Goal: Task Accomplishment & Management: Complete application form

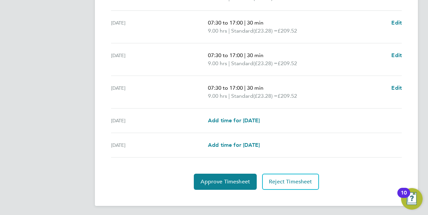
scroll to position [269, 0]
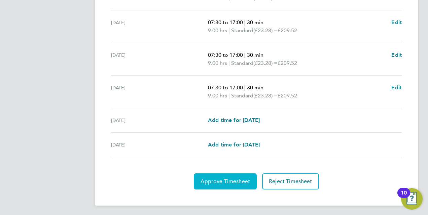
click at [222, 181] on span "Approve Timesheet" at bounding box center [224, 181] width 49 height 7
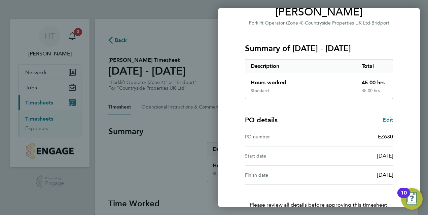
scroll to position [106, 0]
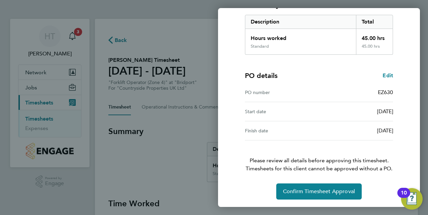
click at [312, 201] on div "Timesheet approval of Paul Woodley Forklift Operator (Zone 4) · Countryside Pro…" at bounding box center [319, 65] width 202 height 284
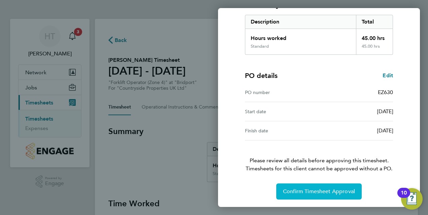
click at [311, 193] on span "Confirm Timesheet Approval" at bounding box center [319, 191] width 72 height 7
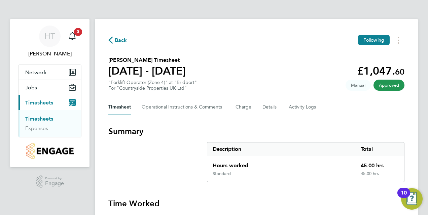
click at [44, 98] on button "Current page: Timesheets" at bounding box center [49, 102] width 63 height 15
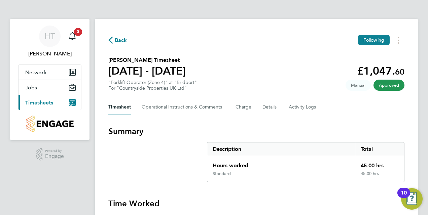
click at [47, 101] on span "Timesheets" at bounding box center [39, 103] width 28 height 6
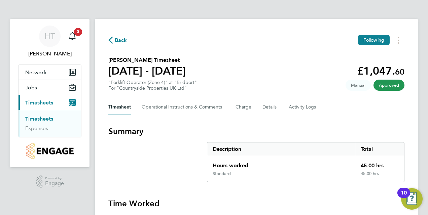
click at [42, 120] on link "Timesheets" at bounding box center [39, 119] width 28 height 6
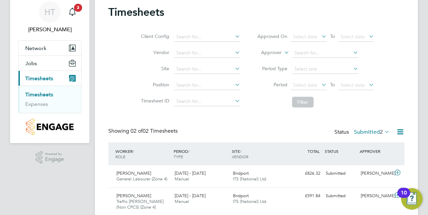
scroll to position [49, 0]
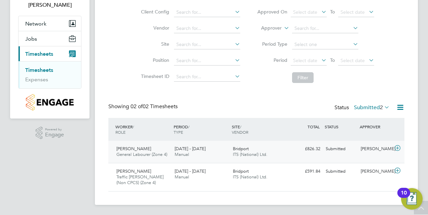
click at [148, 150] on div "Camille Bird General Labourer (Zone 4) 4 - 10 Aug 2025" at bounding box center [143, 152] width 58 height 17
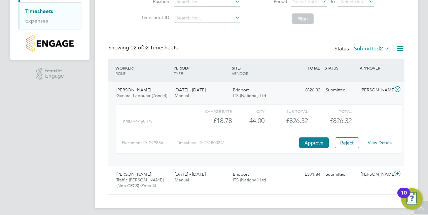
scroll to position [111, 0]
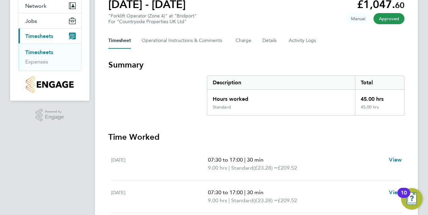
scroll to position [2, 0]
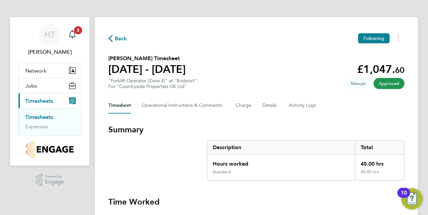
click at [48, 102] on span "Timesheets" at bounding box center [39, 101] width 28 height 6
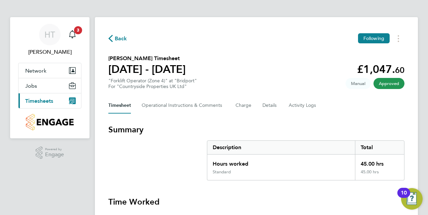
click at [50, 104] on span "Timesheets" at bounding box center [39, 101] width 28 height 6
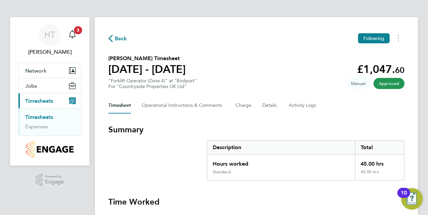
click at [49, 120] on li "Timesheets" at bounding box center [50, 118] width 50 height 9
click at [52, 119] on link "Timesheets" at bounding box center [39, 117] width 28 height 6
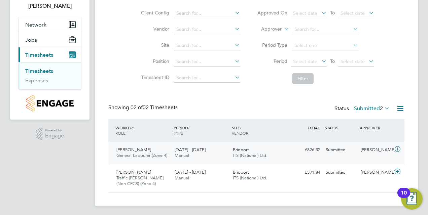
scroll to position [49, 0]
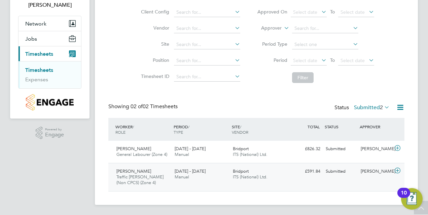
click at [160, 174] on div "Richard Stovell Traffic Marshall (Non CPCS) (Zone 4) 4 - 10 Aug 2025" at bounding box center [143, 177] width 58 height 23
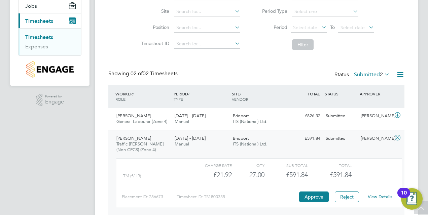
scroll to position [111, 0]
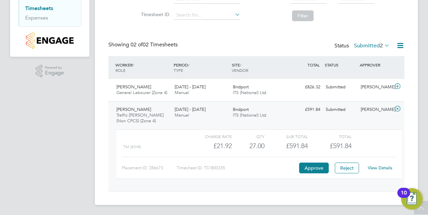
click at [377, 167] on link "View Details" at bounding box center [379, 168] width 25 height 6
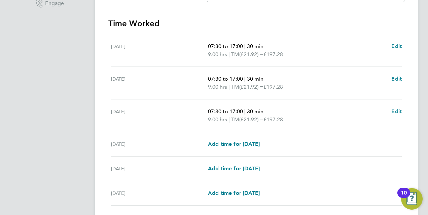
scroll to position [235, 0]
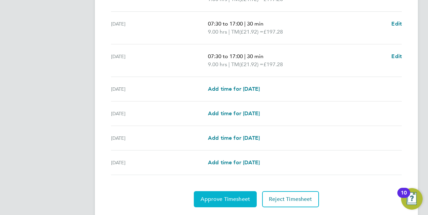
click at [228, 196] on span "Approve Timesheet" at bounding box center [224, 199] width 49 height 7
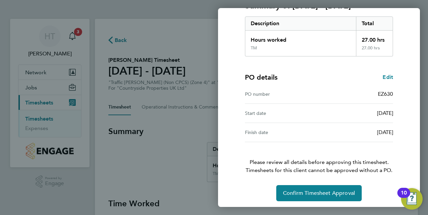
scroll to position [106, 0]
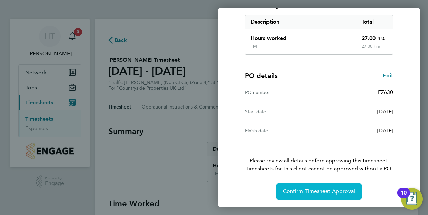
click at [339, 188] on span "Confirm Timesheet Approval" at bounding box center [319, 191] width 72 height 7
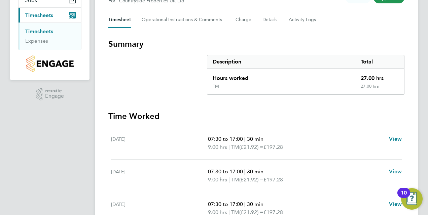
scroll to position [67, 0]
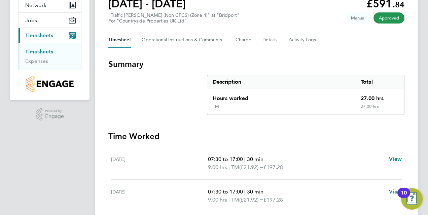
click at [43, 50] on link "Timesheets" at bounding box center [39, 51] width 28 height 6
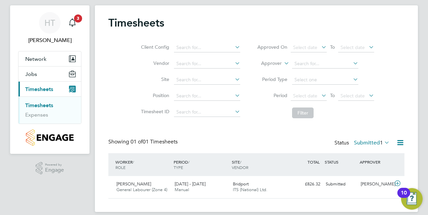
scroll to position [21, 0]
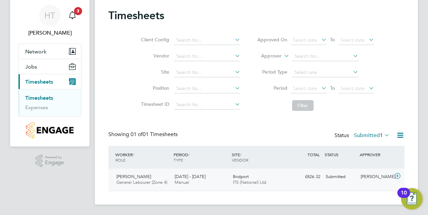
click at [211, 180] on div "4 - 10 Aug 2025 Manual" at bounding box center [201, 179] width 58 height 17
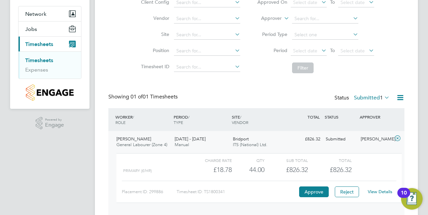
scroll to position [82, 0]
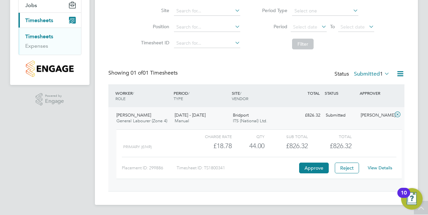
click at [378, 169] on link "View Details" at bounding box center [379, 168] width 25 height 6
click at [373, 170] on div "View Details" at bounding box center [379, 168] width 33 height 11
click at [375, 167] on link "View Details" at bounding box center [379, 168] width 25 height 6
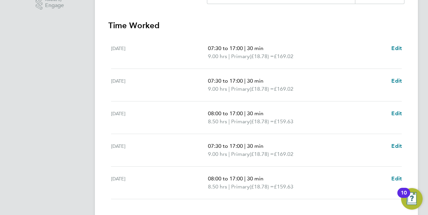
scroll to position [168, 0]
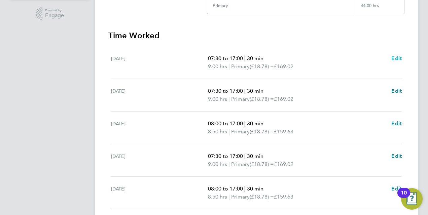
click at [395, 55] on span "Edit" at bounding box center [396, 58] width 10 height 6
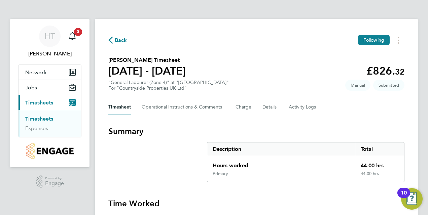
select select "30"
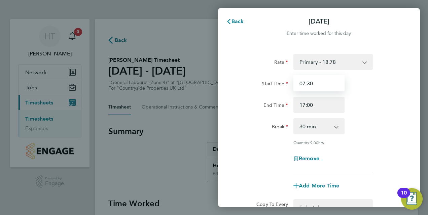
click at [316, 81] on input "07:30" at bounding box center [318, 83] width 51 height 16
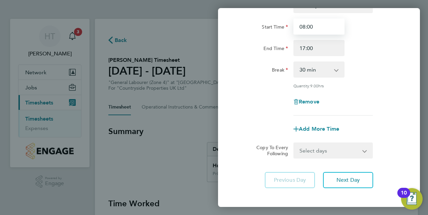
scroll to position [67, 0]
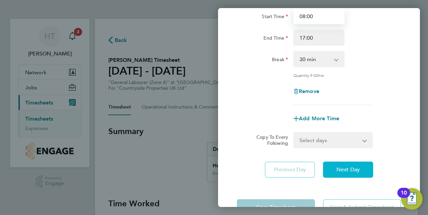
type input "08:00"
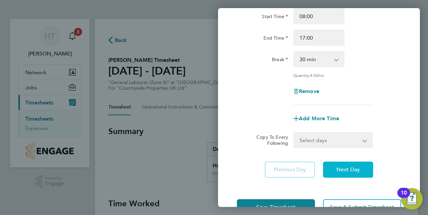
click at [348, 171] on span "Next Day" at bounding box center [347, 169] width 23 height 7
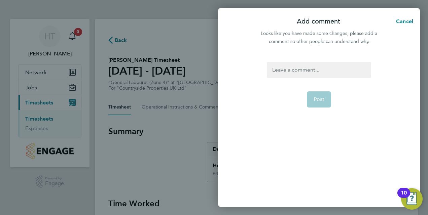
click at [315, 101] on app-form-button "Post" at bounding box center [319, 99] width 25 height 16
click at [286, 60] on div "Post" at bounding box center [319, 130] width 202 height 153
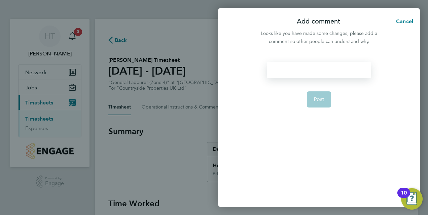
click at [295, 67] on div at bounding box center [319, 70] width 104 height 16
click at [295, 68] on div at bounding box center [319, 70] width 104 height 16
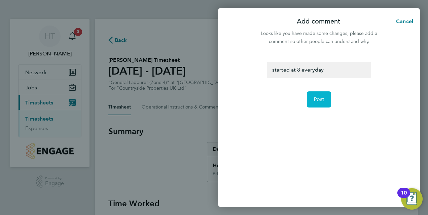
click at [314, 95] on button "Post" at bounding box center [319, 99] width 25 height 16
select select "30"
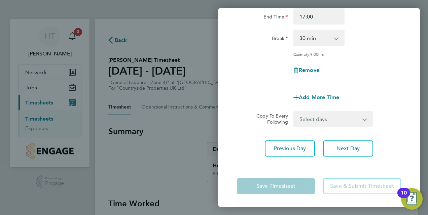
scroll to position [21, 0]
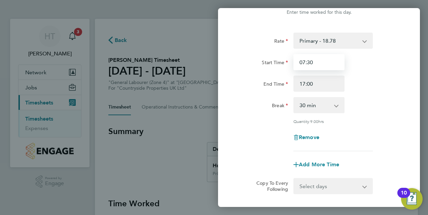
click at [313, 61] on input "07:30" at bounding box center [318, 62] width 51 height 16
type input "08:00"
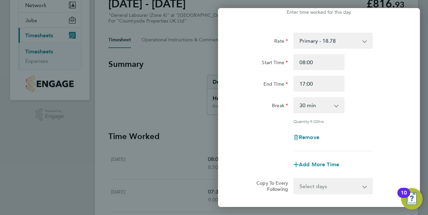
click at [388, 115] on div "Rate Primary - 18.78 Start Time 08:00 End Time 17:00 Break 0 min 15 min 30 min …" at bounding box center [319, 92] width 164 height 119
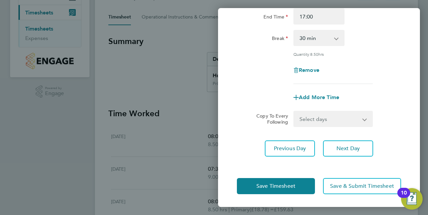
scroll to position [101, 0]
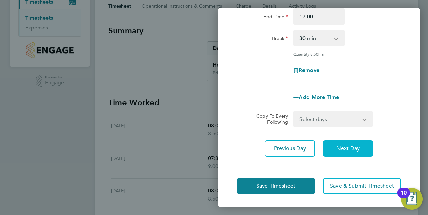
click at [343, 149] on span "Next Day" at bounding box center [347, 148] width 23 height 7
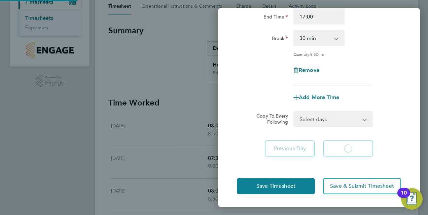
select select "30"
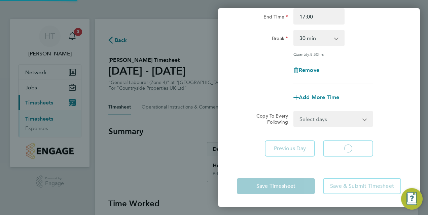
select select "30"
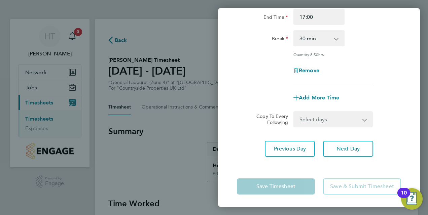
scroll to position [88, 0]
click at [347, 145] on span "Next Day" at bounding box center [347, 148] width 23 height 7
select select "30"
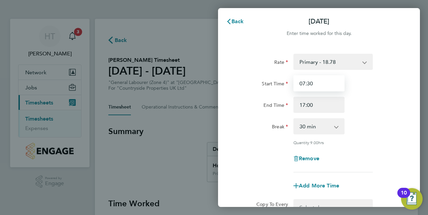
click at [325, 84] on input "07:30" at bounding box center [318, 83] width 51 height 16
type input "08:00"
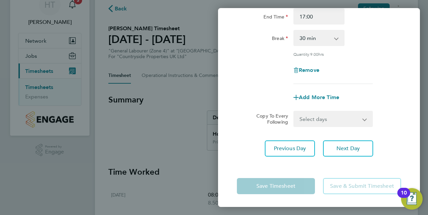
scroll to position [34, 0]
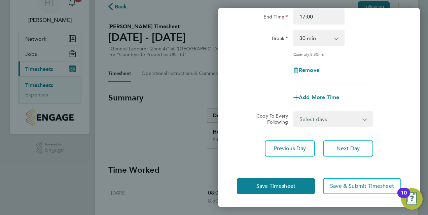
click at [292, 186] on app-form-button "Save Timesheet" at bounding box center [278, 186] width 82 height 16
click at [347, 148] on span "Next Day" at bounding box center [347, 148] width 23 height 7
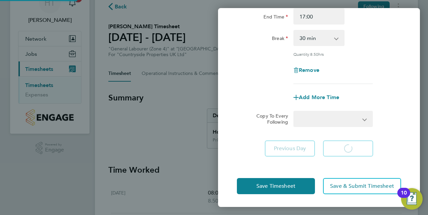
select select "30"
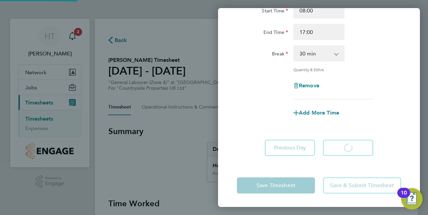
scroll to position [72, 0]
select select "30"
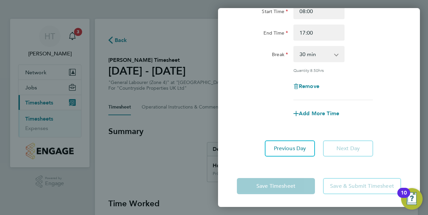
click at [303, 181] on app-form-button "Save Timesheet" at bounding box center [278, 186] width 82 height 16
click at [303, 154] on button "Previous Day" at bounding box center [290, 149] width 50 height 16
select select "30"
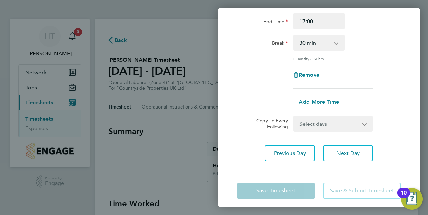
scroll to position [88, 0]
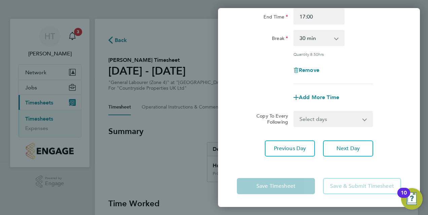
click at [386, 66] on div "Remove" at bounding box center [318, 70] width 169 height 16
click at [281, 192] on app-form-button "Save Timesheet" at bounding box center [278, 186] width 82 height 16
click at [183, 167] on div "Back Thu 07 Aug Enter time worked for this day. Rate Primary - 18.78 Start Time…" at bounding box center [214, 107] width 428 height 215
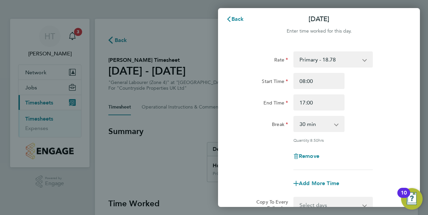
scroll to position [0, 0]
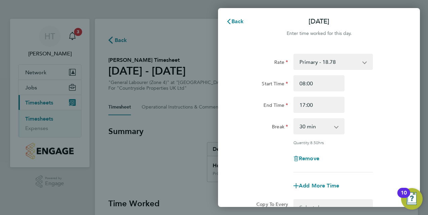
click at [366, 64] on app-icon-cross-button at bounding box center [368, 61] width 8 height 15
click at [326, 84] on input "08:00" at bounding box center [318, 83] width 51 height 16
click at [394, 83] on div "Start Time 08:00" at bounding box center [318, 83] width 169 height 16
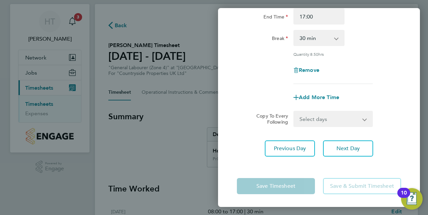
scroll to position [134, 0]
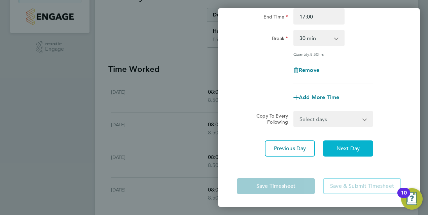
click at [358, 141] on button "Next Day" at bounding box center [348, 149] width 50 height 16
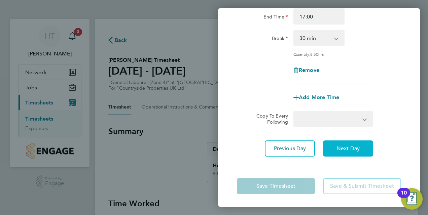
scroll to position [72, 0]
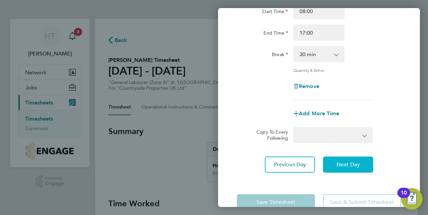
select select "30"
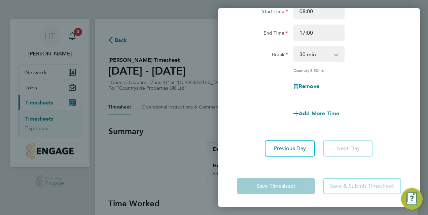
click at [358, 141] on app-form-button "Next Day" at bounding box center [346, 149] width 54 height 16
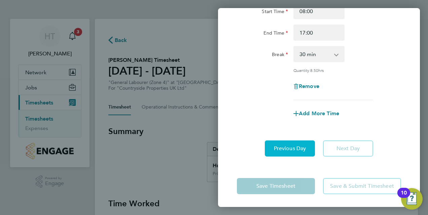
click at [296, 150] on span "Previous Day" at bounding box center [290, 148] width 32 height 7
select select "30"
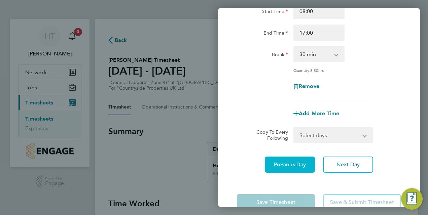
click at [297, 164] on span "Previous Day" at bounding box center [290, 164] width 32 height 7
select select "30"
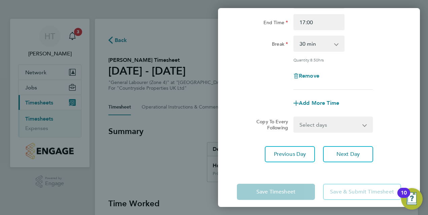
scroll to position [88, 0]
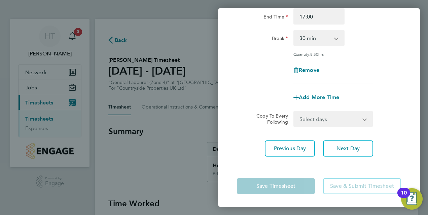
click at [280, 185] on app-form-button "Save Timesheet" at bounding box center [278, 186] width 82 height 16
click at [348, 185] on app-form-button "Save & Submit Timesheet" at bounding box center [360, 186] width 82 height 16
drag, startPoint x: 200, startPoint y: 130, endPoint x: 204, endPoint y: 118, distance: 12.1
click at [201, 129] on div "Back Wed 06 Aug Enter time worked for this day. Rate Primary - 18.78 Start Time…" at bounding box center [214, 107] width 428 height 215
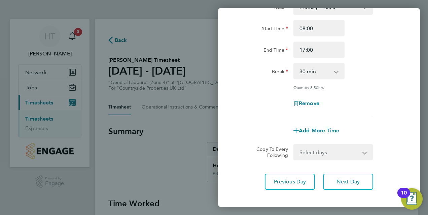
scroll to position [21, 0]
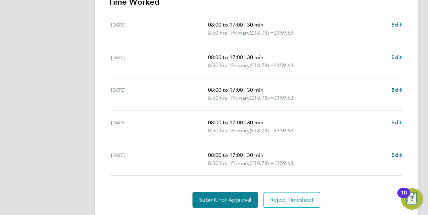
scroll to position [221, 0]
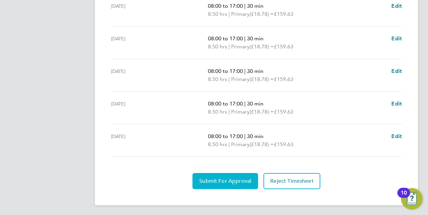
click at [225, 182] on span "Submit For Approval" at bounding box center [225, 181] width 52 height 7
click at [240, 184] on button "Approve Timesheet" at bounding box center [225, 181] width 63 height 16
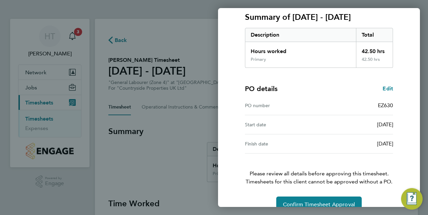
scroll to position [106, 0]
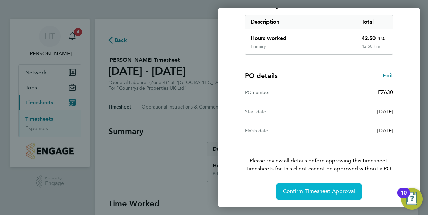
click at [281, 190] on button "Confirm Timesheet Approval" at bounding box center [318, 192] width 85 height 16
